Goal: Contribute content

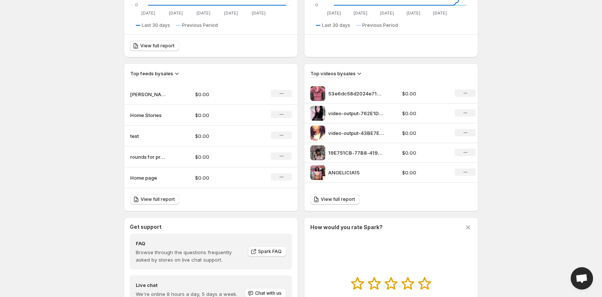
scroll to position [200, 0]
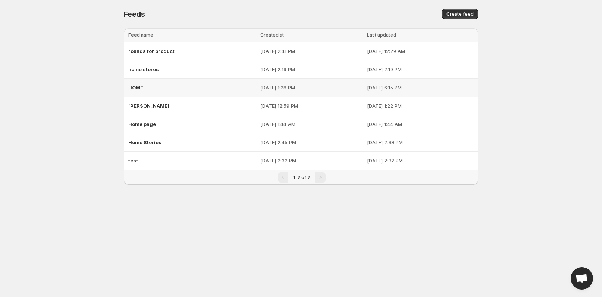
click at [144, 89] on div "HOME" at bounding box center [192, 87] width 128 height 13
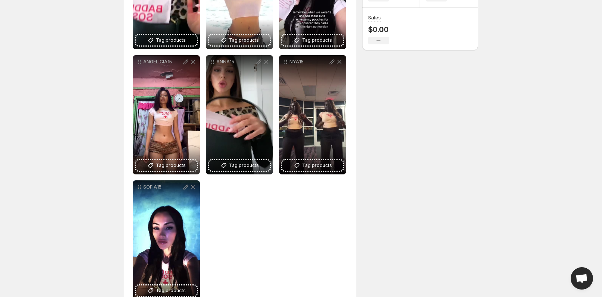
scroll to position [206, 0]
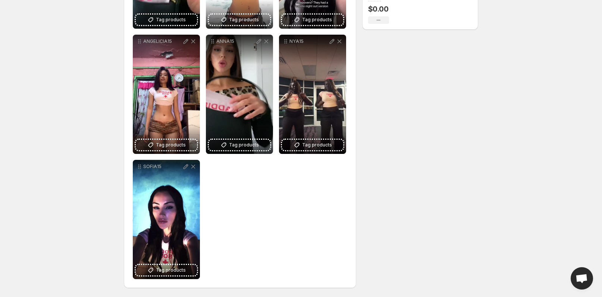
click at [276, 202] on div "**********" at bounding box center [240, 94] width 214 height 370
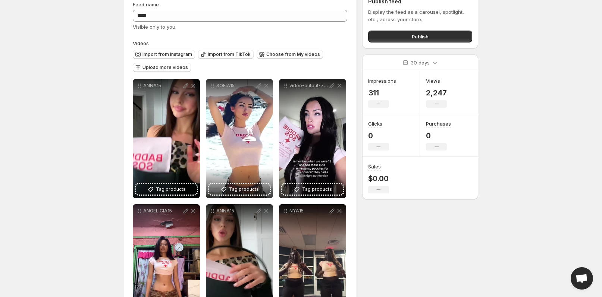
scroll to position [0, 0]
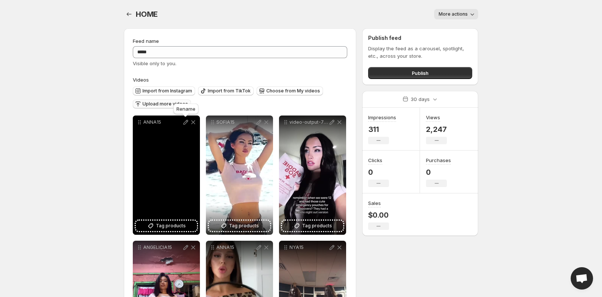
click at [172, 100] on button "Upload more videos" at bounding box center [162, 104] width 58 height 9
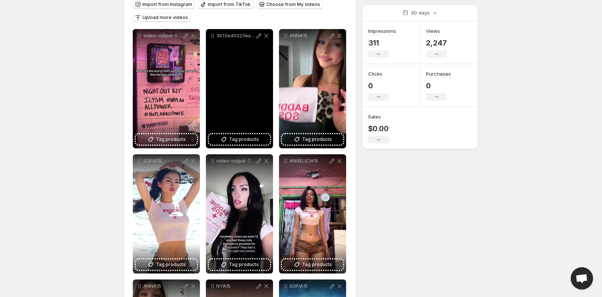
scroll to position [85, 0]
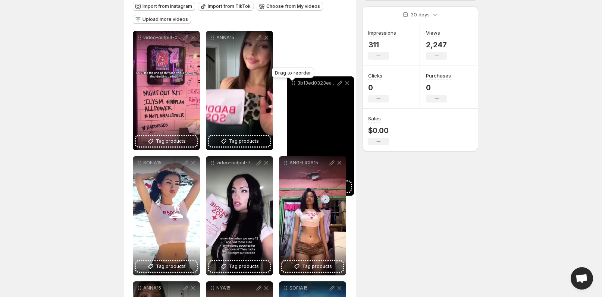
drag, startPoint x: 213, startPoint y: 39, endPoint x: 299, endPoint y: 74, distance: 92.5
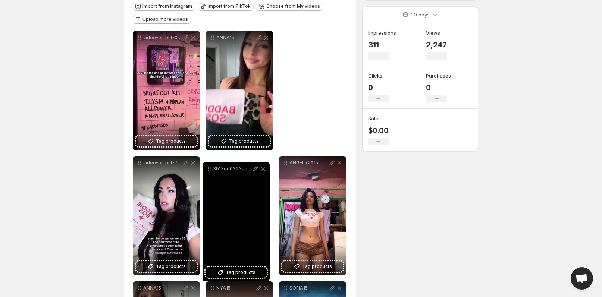
drag, startPoint x: 284, startPoint y: 35, endPoint x: 200, endPoint y: 169, distance: 157.7
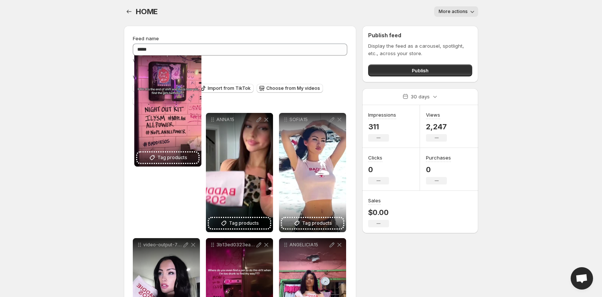
scroll to position [0, 0]
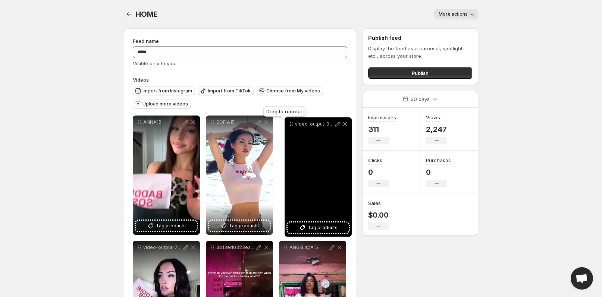
drag, startPoint x: 140, startPoint y: 38, endPoint x: 290, endPoint y: 124, distance: 172.9
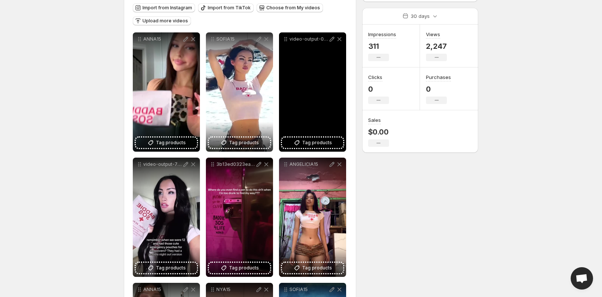
scroll to position [95, 0]
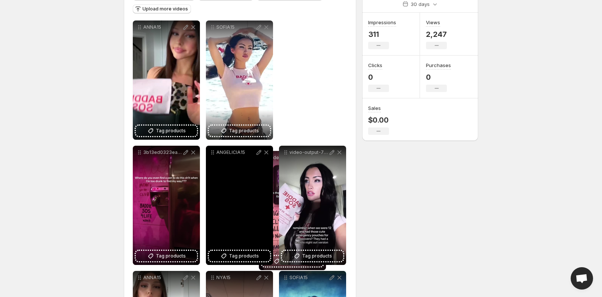
drag, startPoint x: 287, startPoint y: 28, endPoint x: 273, endPoint y: 156, distance: 128.7
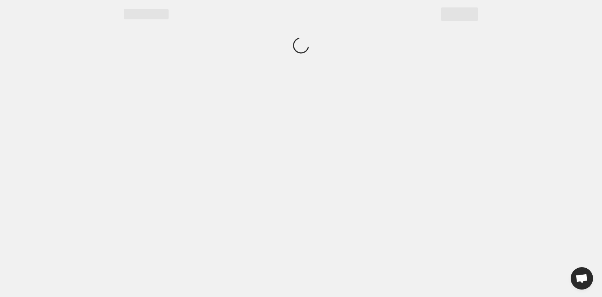
scroll to position [0, 0]
